Goal: Information Seeking & Learning: Learn about a topic

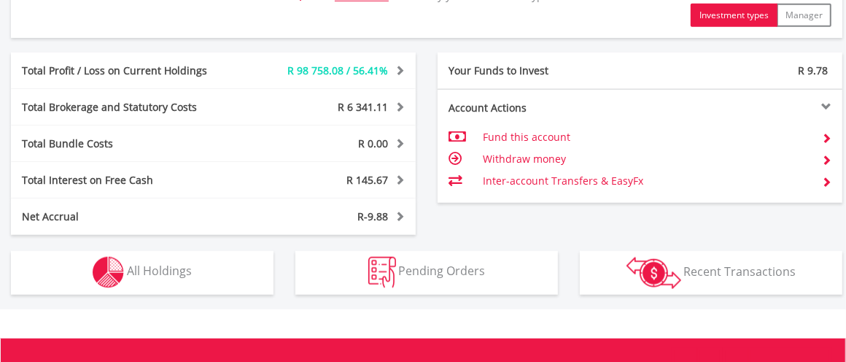
scroll to position [802, 0]
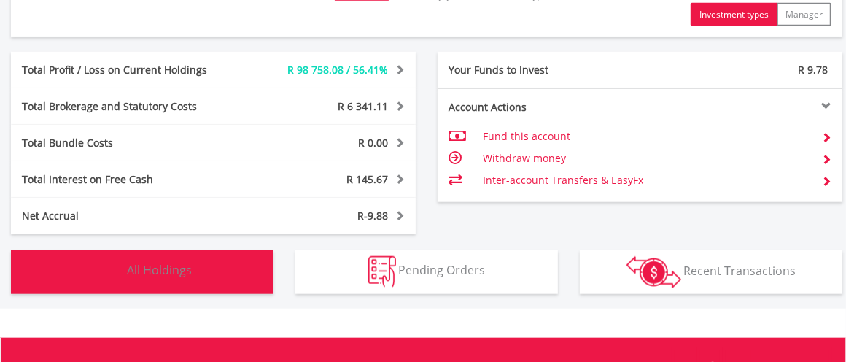
click at [177, 277] on span "All Holdings" at bounding box center [159, 271] width 65 height 16
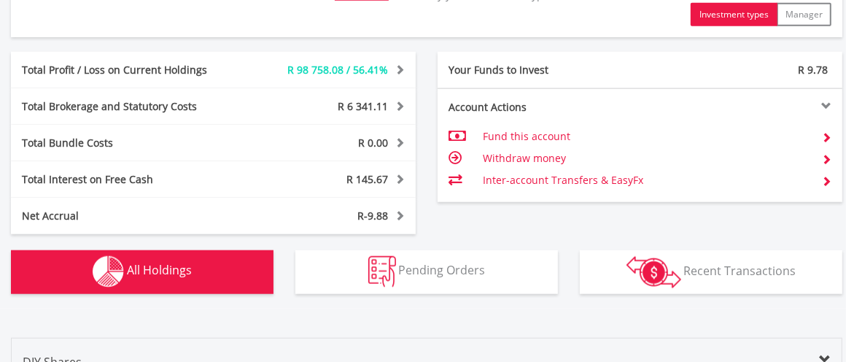
scroll to position [1139, 0]
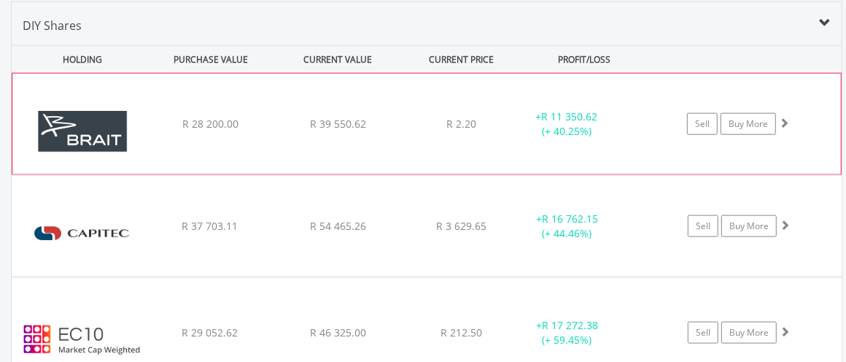
click at [78, 125] on img at bounding box center [82, 131] width 125 height 79
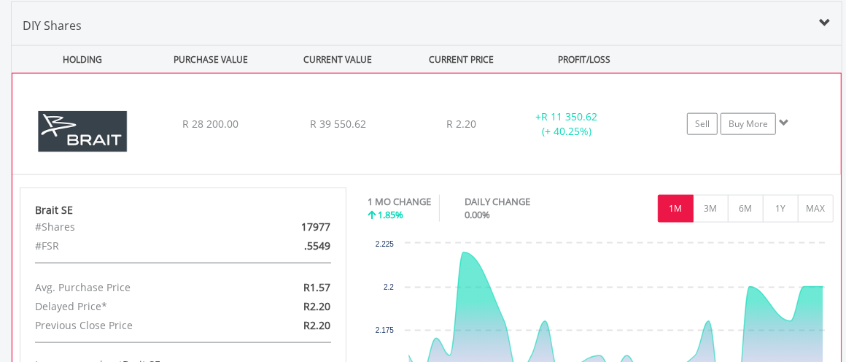
click at [78, 125] on img at bounding box center [82, 131] width 125 height 79
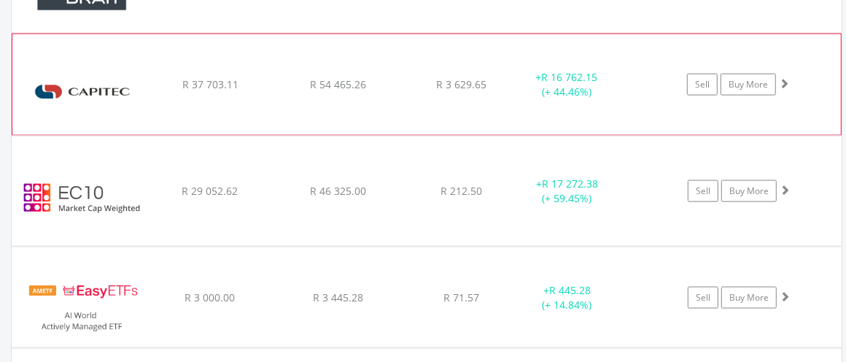
scroll to position [1284, 0]
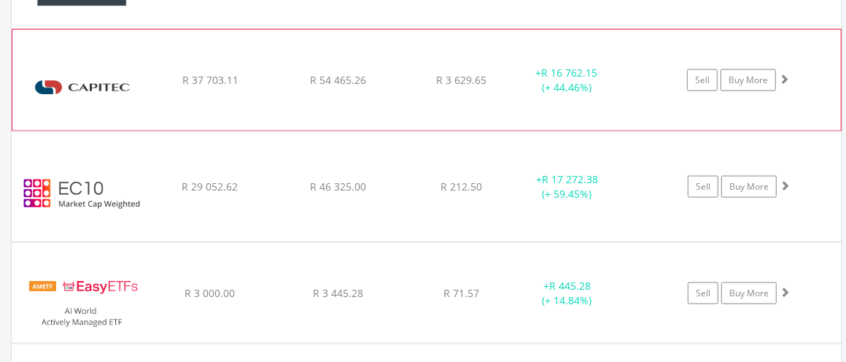
click at [100, 91] on img at bounding box center [82, 87] width 125 height 79
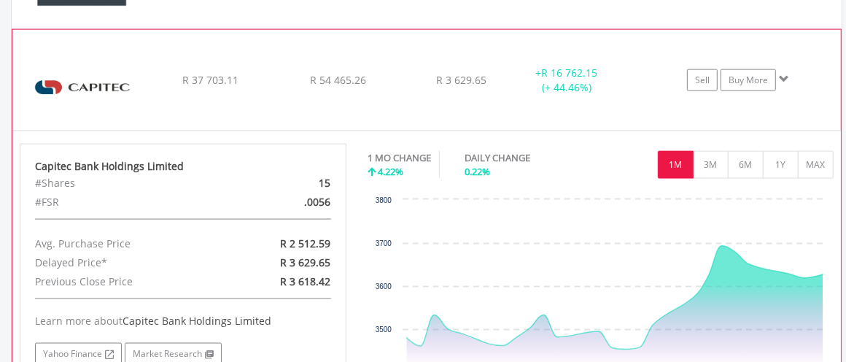
click at [100, 91] on img at bounding box center [82, 87] width 125 height 79
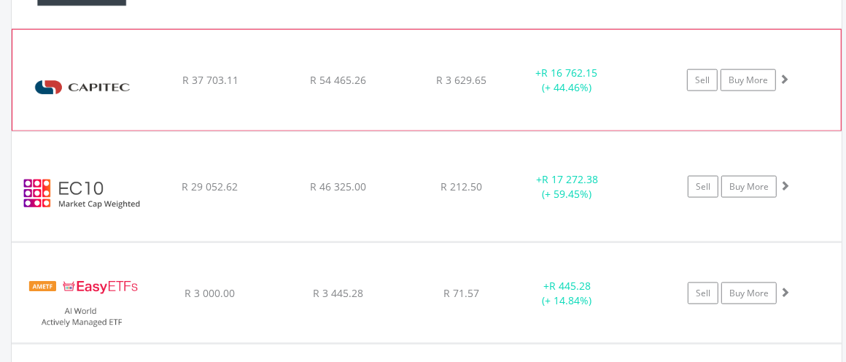
scroll to position [1357, 0]
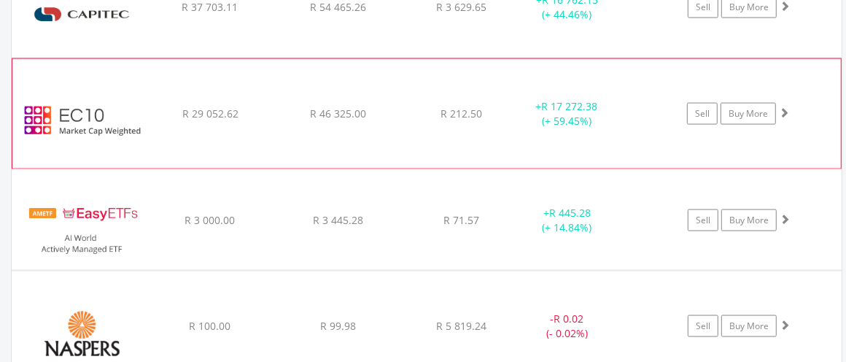
click at [90, 108] on img at bounding box center [82, 121] width 125 height 88
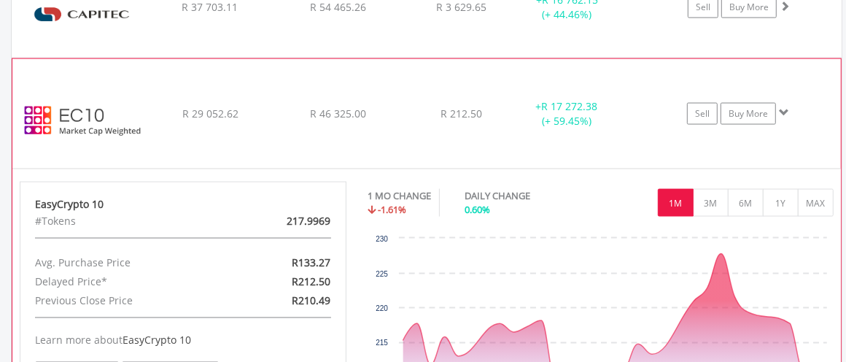
click at [90, 108] on img at bounding box center [82, 121] width 125 height 88
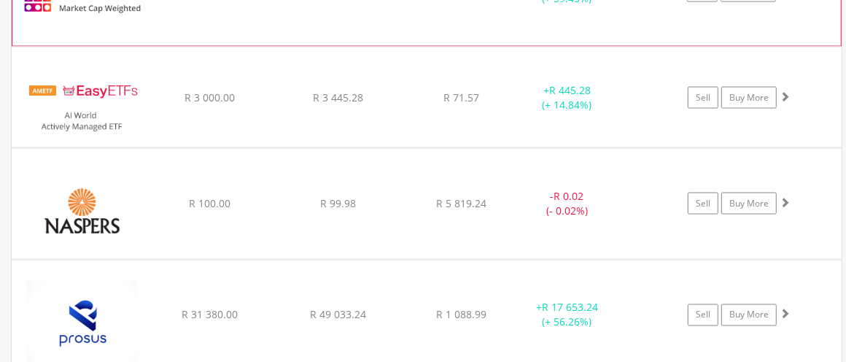
scroll to position [1503, 0]
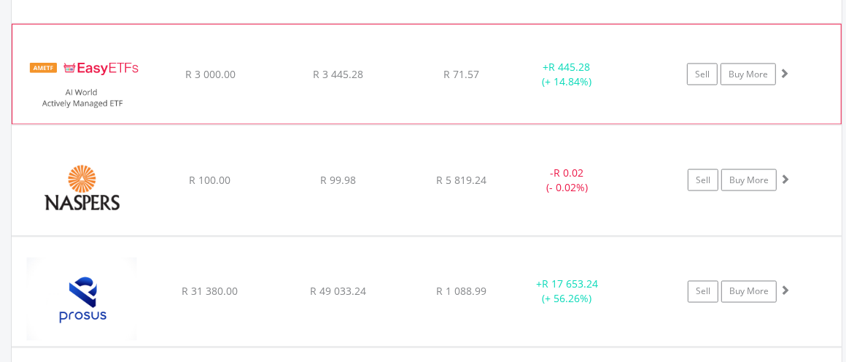
click at [115, 58] on img at bounding box center [82, 81] width 125 height 77
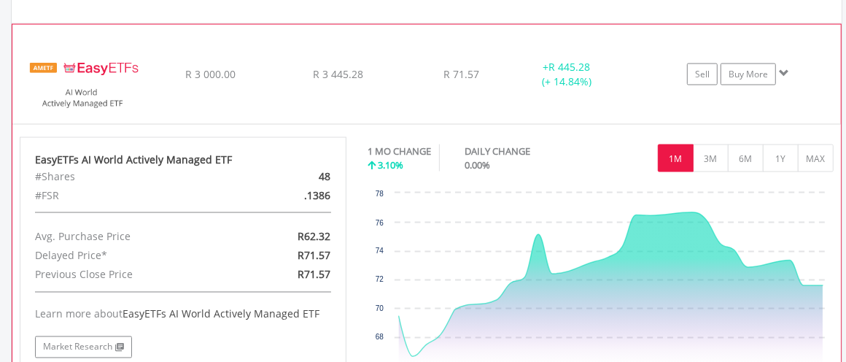
click at [116, 60] on img at bounding box center [82, 81] width 125 height 77
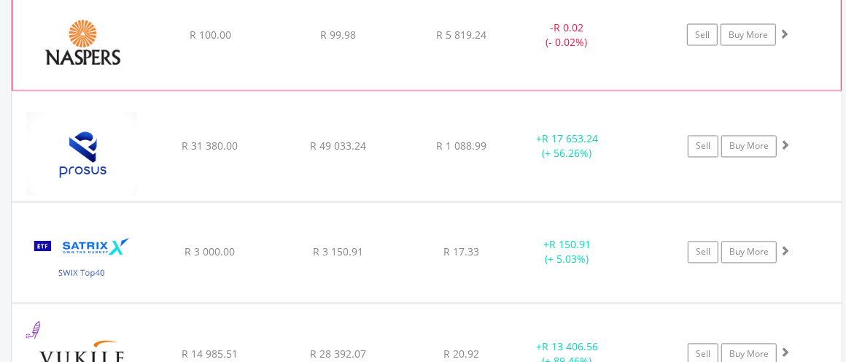
scroll to position [1649, 0]
click at [105, 53] on img at bounding box center [82, 42] width 125 height 88
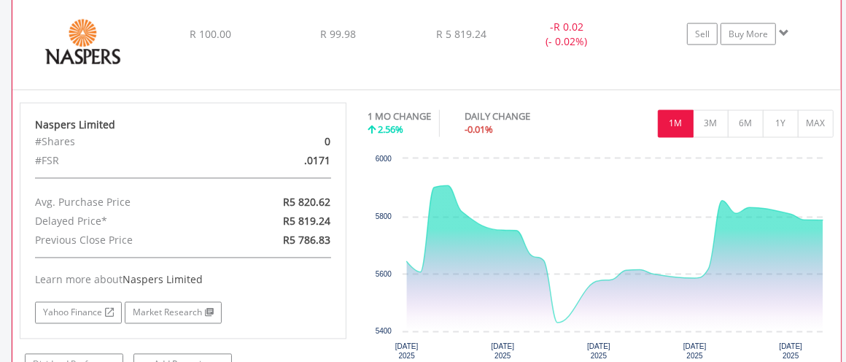
click at [105, 53] on img at bounding box center [82, 42] width 125 height 88
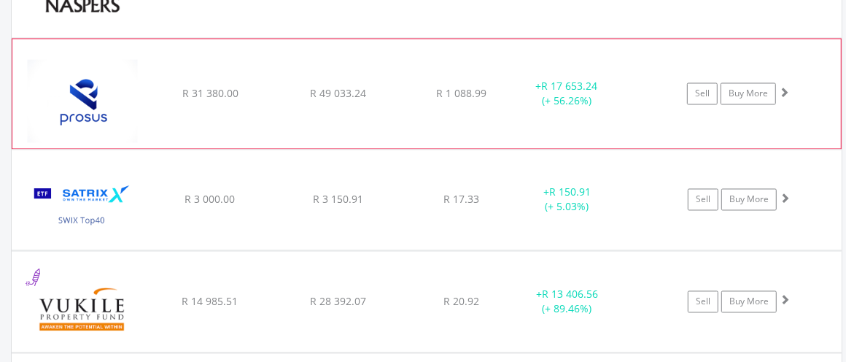
scroll to position [1722, 0]
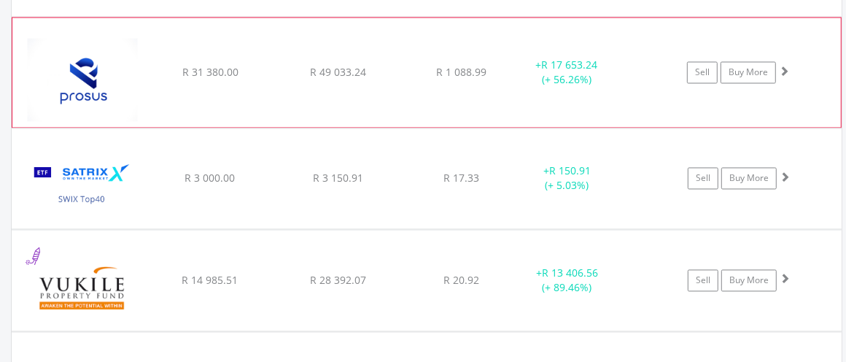
click at [98, 68] on img at bounding box center [82, 80] width 125 height 88
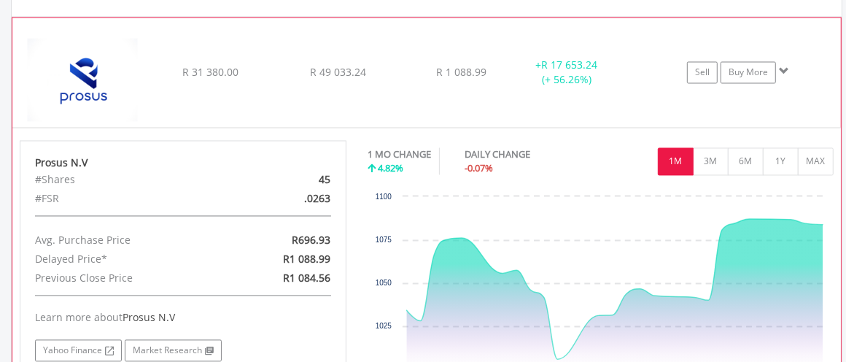
click at [98, 68] on img at bounding box center [82, 80] width 125 height 88
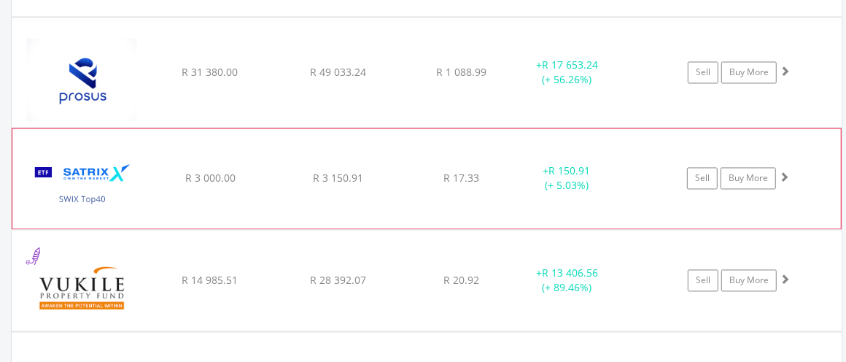
click at [88, 160] on img at bounding box center [82, 185] width 125 height 77
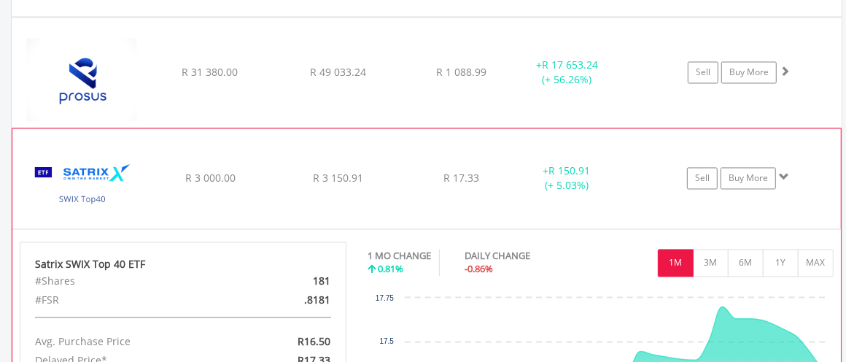
click at [88, 160] on img at bounding box center [82, 185] width 125 height 77
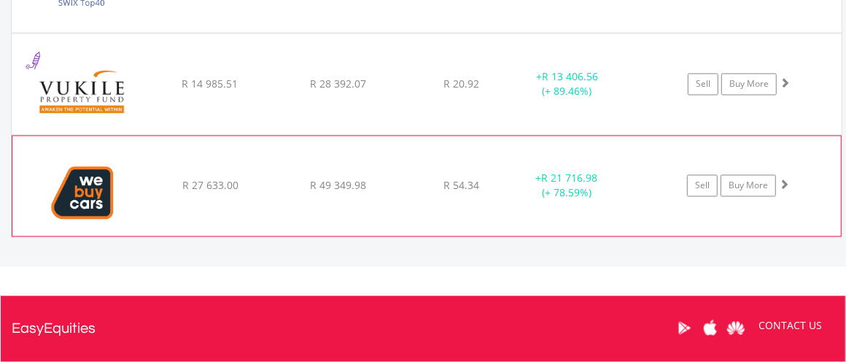
scroll to position [1941, 0]
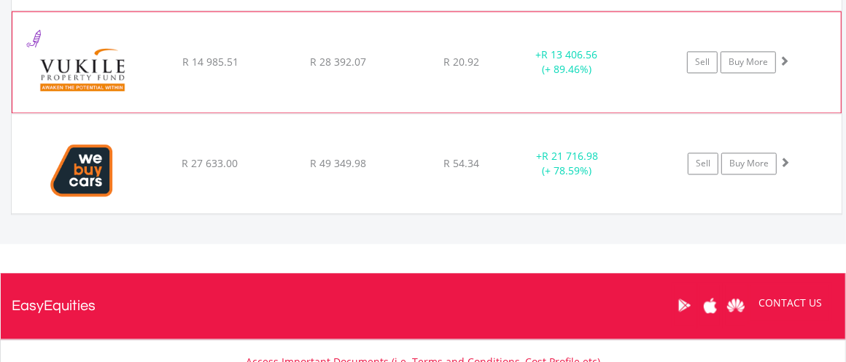
click at [69, 58] on img at bounding box center [82, 69] width 125 height 79
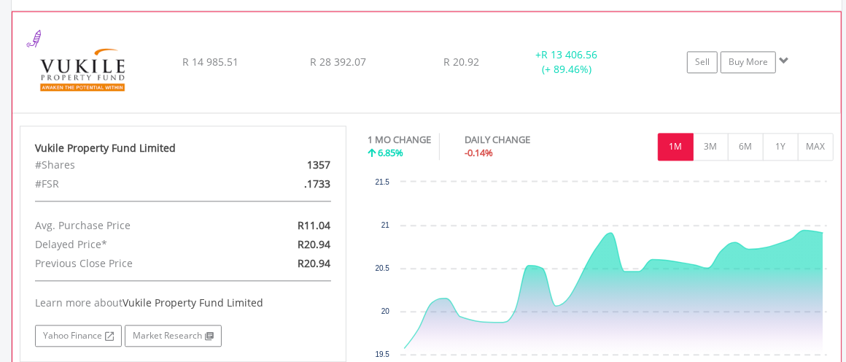
click at [71, 61] on img at bounding box center [82, 69] width 125 height 79
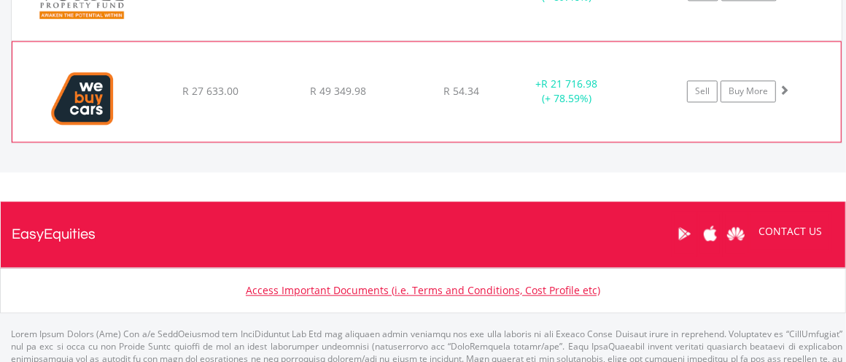
scroll to position [2014, 0]
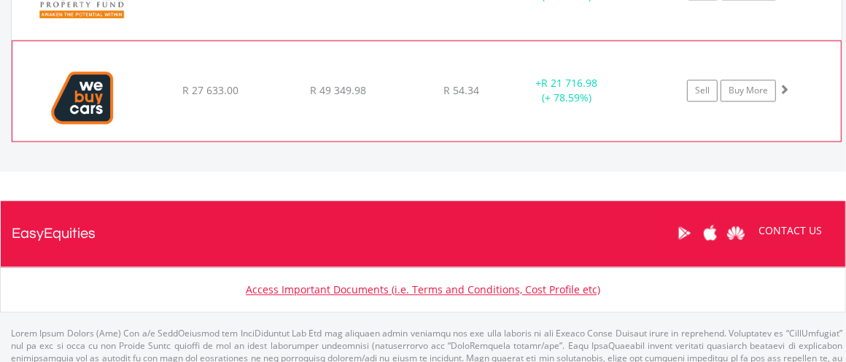
click at [80, 80] on img at bounding box center [82, 97] width 125 height 77
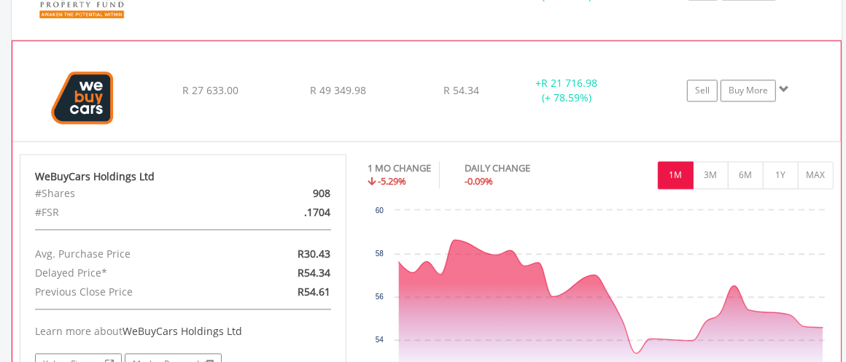
click at [80, 80] on img at bounding box center [82, 97] width 125 height 77
